Goal: Task Accomplishment & Management: Complete application form

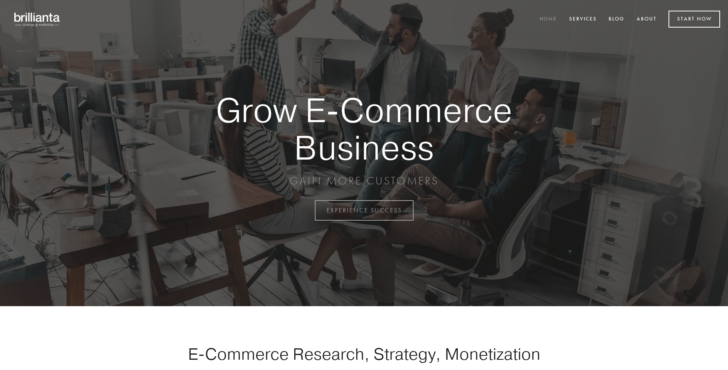
scroll to position [2065, 0]
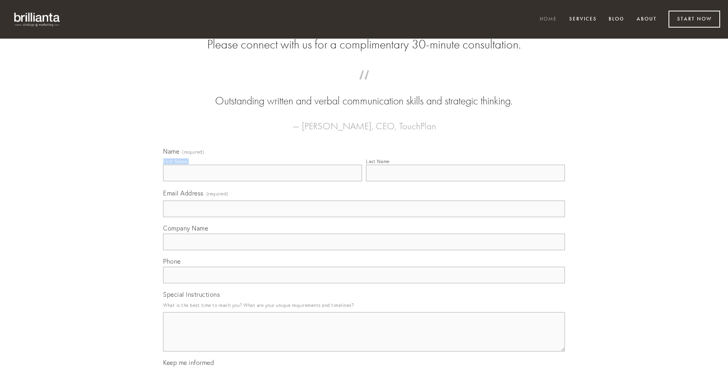
type input "[PERSON_NAME]"
click at [465, 181] on input "Last Name" at bounding box center [465, 173] width 199 height 17
type input "[PERSON_NAME]"
click at [364, 217] on input "Email Address (required)" at bounding box center [364, 209] width 402 height 17
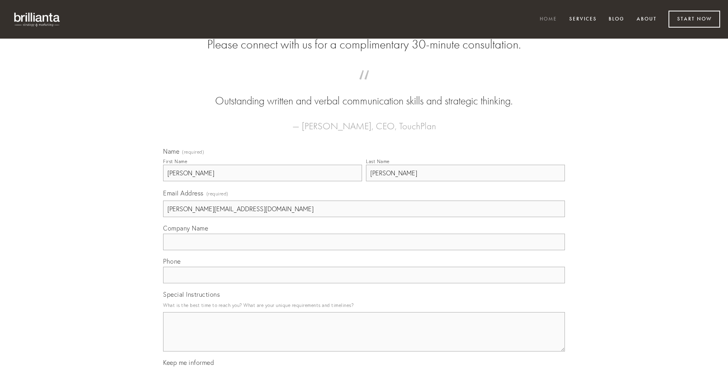
type input "[PERSON_NAME][EMAIL_ADDRESS][DOMAIN_NAME]"
click at [364, 250] on input "Company Name" at bounding box center [364, 242] width 402 height 17
type input "adfero"
click at [364, 283] on input "text" at bounding box center [364, 275] width 402 height 17
click at [364, 339] on textarea "Special Instructions" at bounding box center [364, 331] width 402 height 39
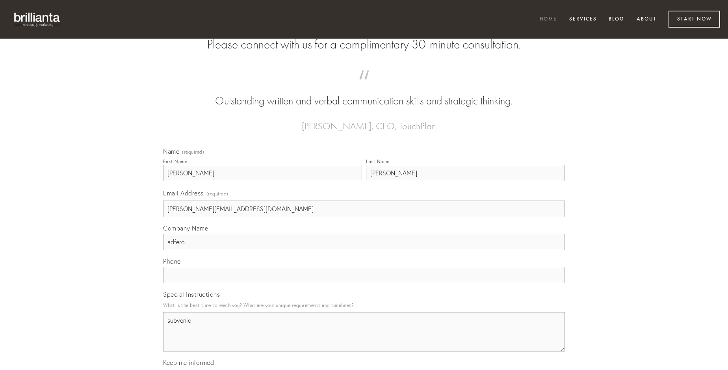
type textarea "subvenio"
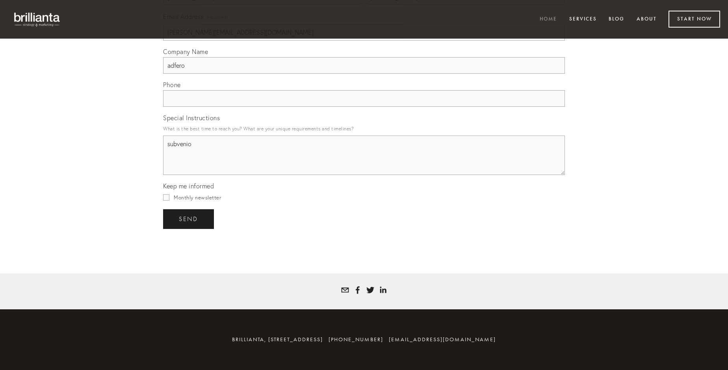
click at [189, 219] on span "send" at bounding box center [188, 218] width 19 height 7
